Goal: Information Seeking & Learning: Learn about a topic

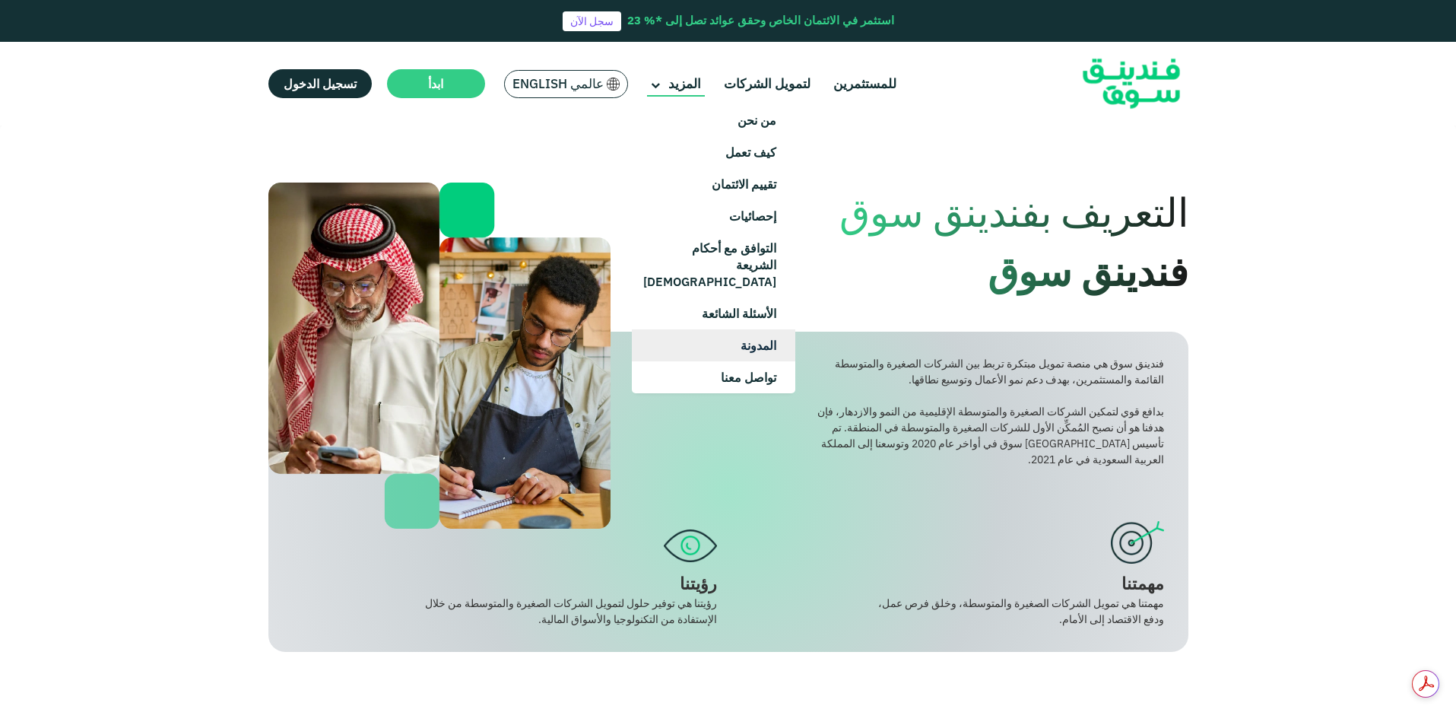
click at [748, 332] on link "المدونة" at bounding box center [713, 345] width 163 height 32
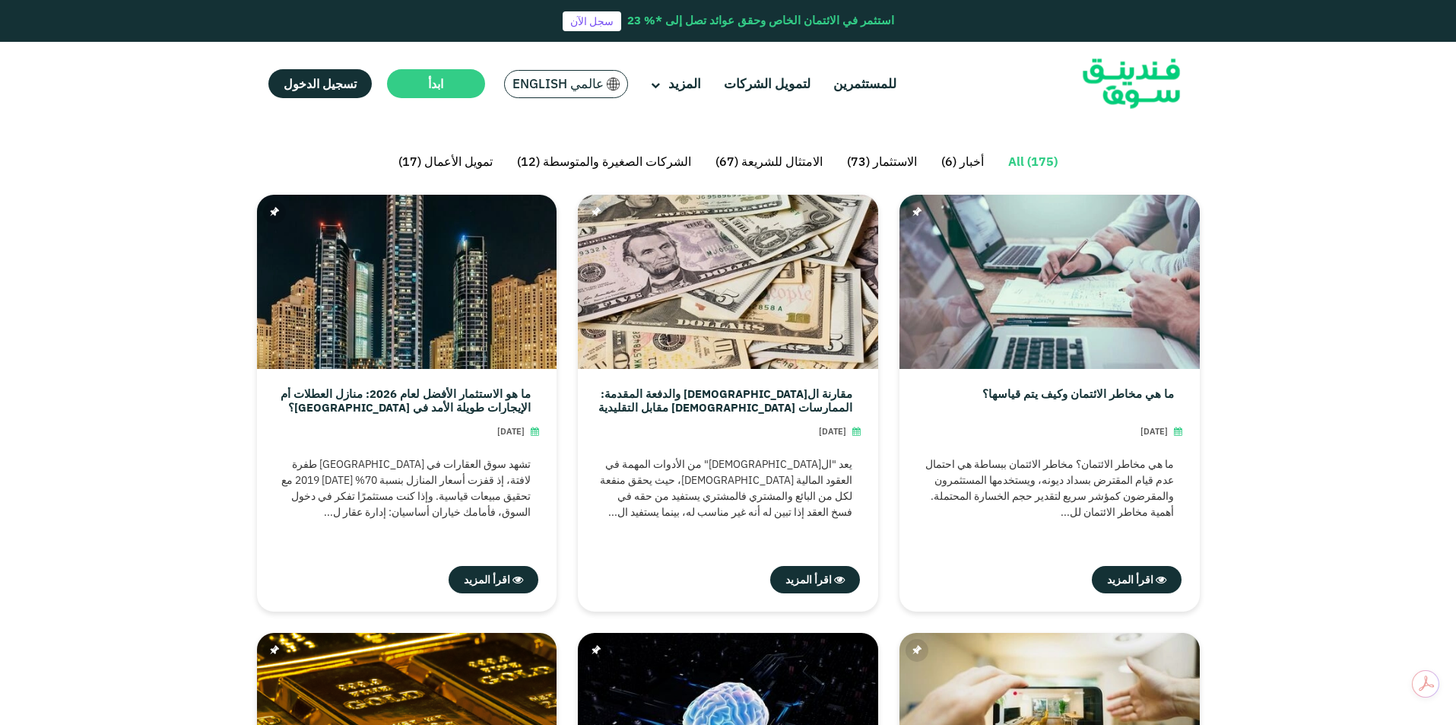
scroll to position [340, 0]
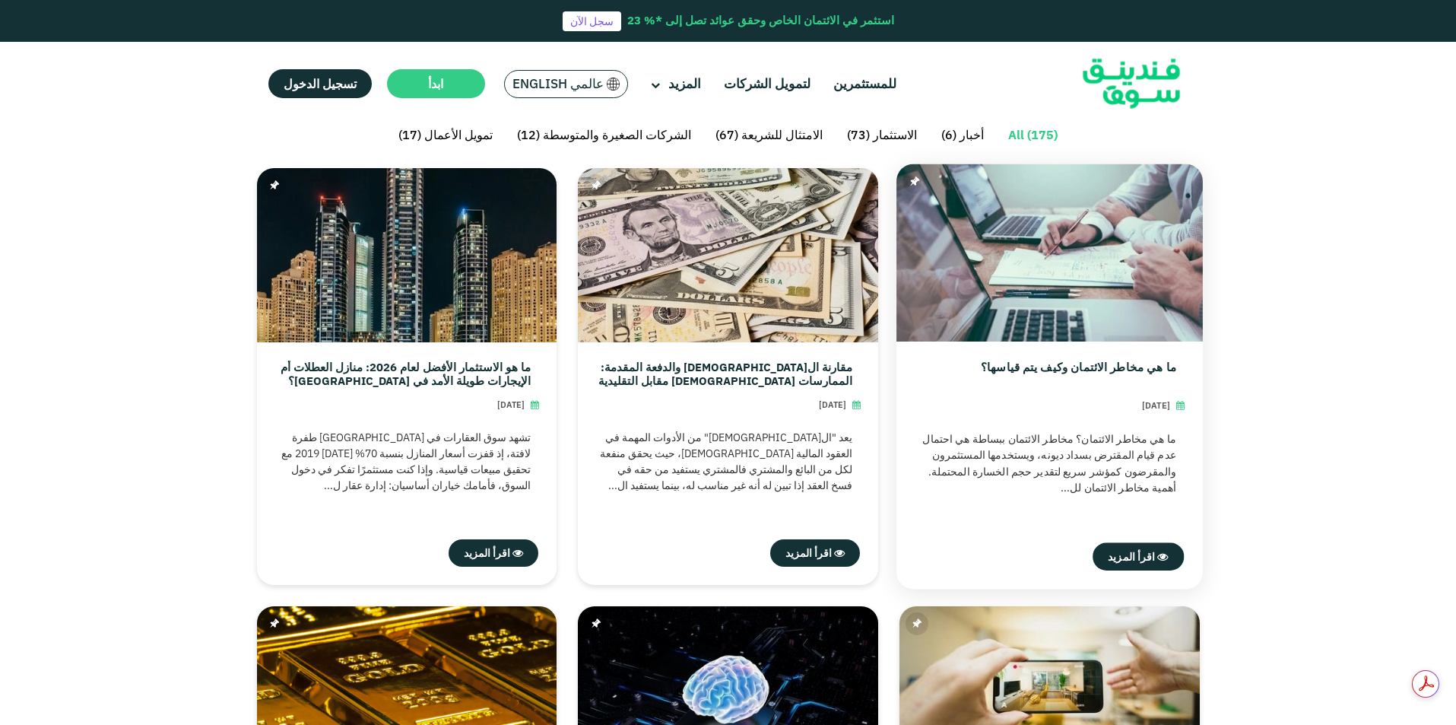
click at [1074, 370] on link "ما هي مخاطر الائتمان وكيف يتم قياسها؟" at bounding box center [1078, 373] width 195 height 27
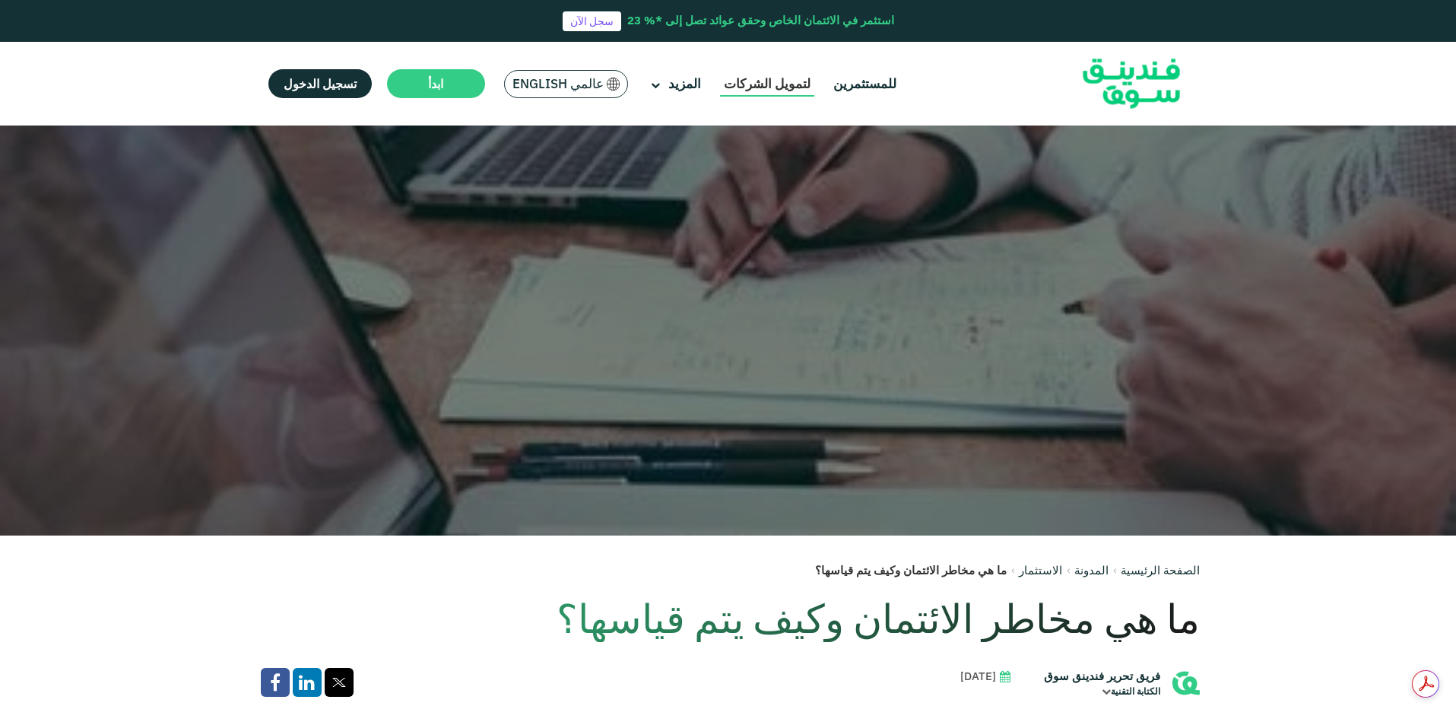
scroll to position [148, 0]
